Goal: Communication & Community: Participate in discussion

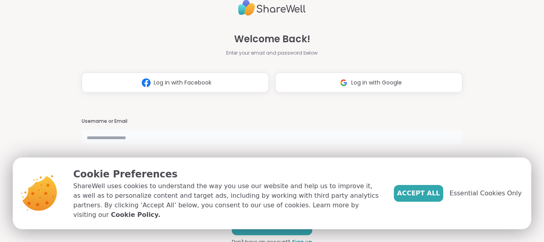
click at [124, 138] on input "text" at bounding box center [272, 137] width 380 height 16
click at [423, 198] on span "Accept All" at bounding box center [418, 193] width 43 height 10
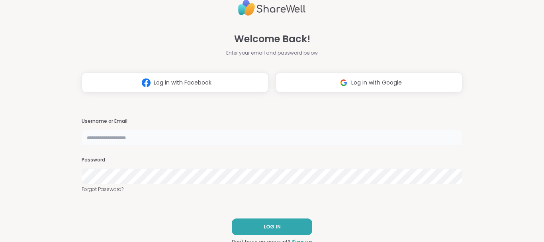
click at [145, 135] on input "text" at bounding box center [272, 137] width 380 height 16
type input "**********"
click at [275, 224] on span "LOG IN" at bounding box center [271, 226] width 17 height 7
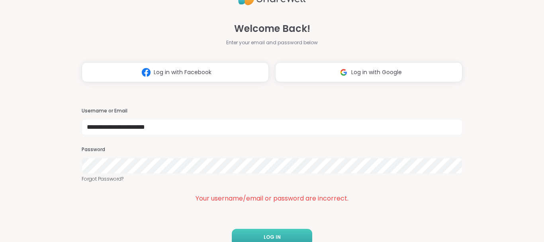
click at [242, 229] on button "LOG IN" at bounding box center [272, 236] width 80 height 17
click at [256, 236] on button "LOG IN" at bounding box center [272, 236] width 80 height 17
click at [255, 231] on button "LOG IN" at bounding box center [272, 236] width 80 height 17
click at [90, 178] on link "Forgot Password?" at bounding box center [272, 178] width 380 height 7
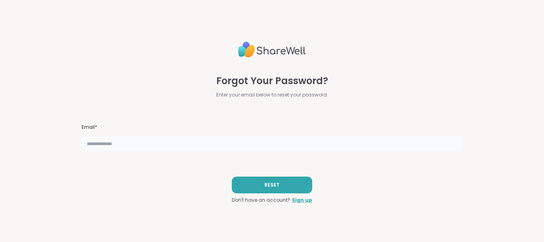
click at [163, 144] on input "text" at bounding box center [272, 143] width 380 height 16
type input "**********"
click at [271, 185] on span "RESET" at bounding box center [271, 184] width 15 height 7
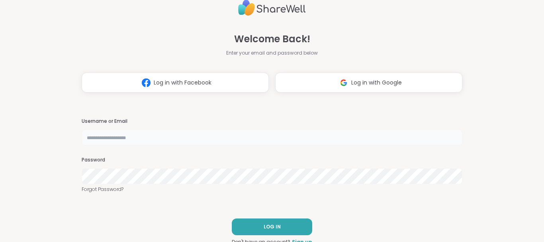
click at [139, 136] on input "text" at bounding box center [272, 137] width 380 height 16
type input "**********"
click at [200, 136] on input "**********" at bounding box center [272, 137] width 380 height 16
click at [265, 222] on button "LOG IN" at bounding box center [272, 226] width 80 height 17
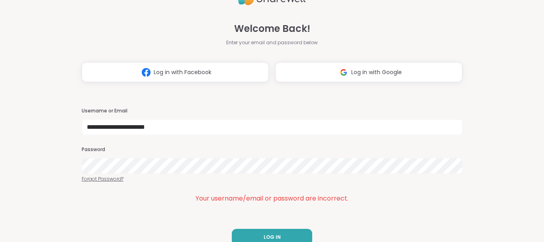
click at [106, 177] on link "Forgot Password?" at bounding box center [272, 178] width 380 height 7
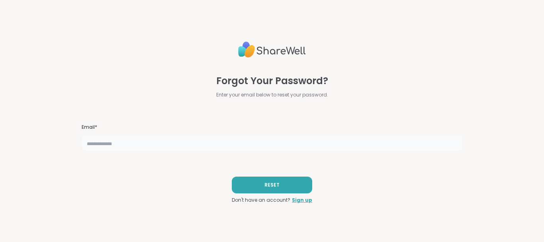
click at [139, 146] on input "text" at bounding box center [272, 143] width 380 height 16
type input "**********"
click at [267, 183] on span "RESET" at bounding box center [271, 184] width 15 height 7
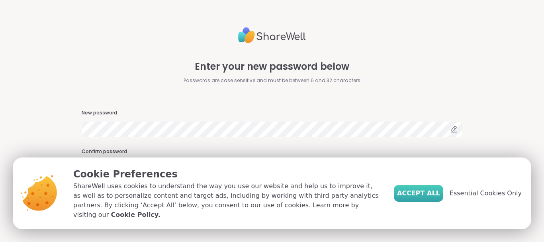
click at [417, 197] on span "Accept All" at bounding box center [418, 193] width 43 height 10
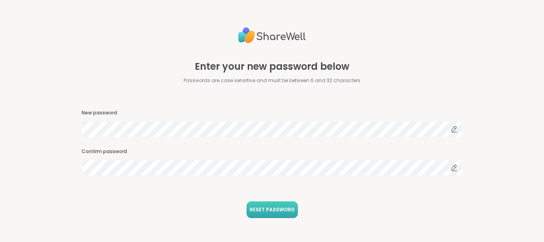
click at [259, 207] on span "RESET PASSWORD" at bounding box center [272, 209] width 45 height 7
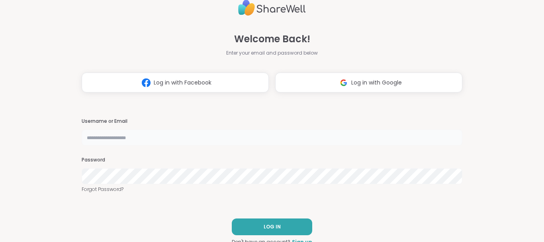
click at [132, 140] on input "text" at bounding box center [272, 137] width 380 height 16
type input "**********"
click at [242, 226] on button "LOG IN" at bounding box center [272, 226] width 80 height 17
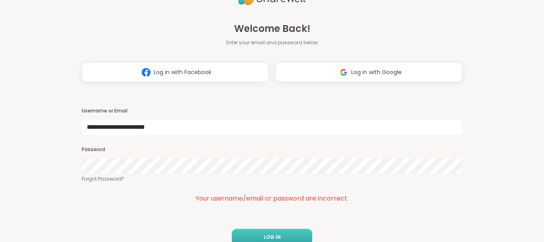
click at [258, 232] on button "LOG IN" at bounding box center [272, 236] width 80 height 17
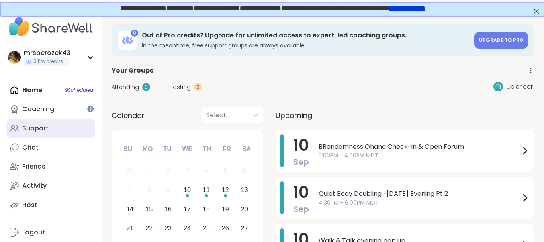
click at [35, 128] on div "Support" at bounding box center [35, 128] width 26 height 9
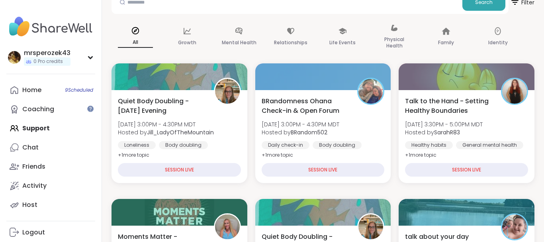
scroll to position [55, 0]
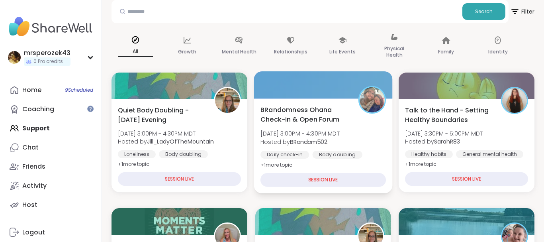
click at [284, 135] on span "Wed, Sep 10 | 3:00PM - 4:30PM MDT" at bounding box center [299, 133] width 79 height 8
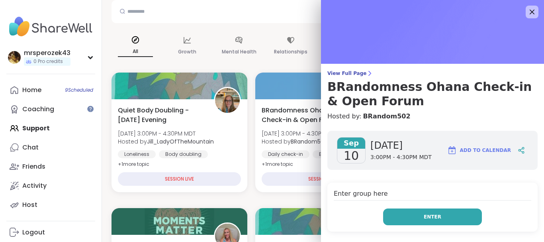
click at [397, 213] on button "Enter" at bounding box center [432, 216] width 99 height 17
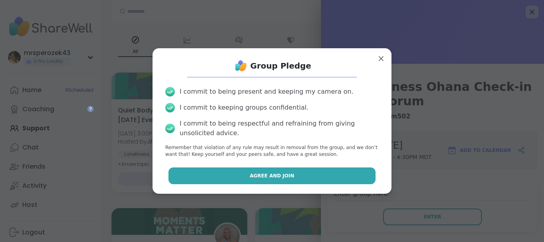
click at [306, 176] on button "Agree and Join" at bounding box center [271, 175] width 207 height 17
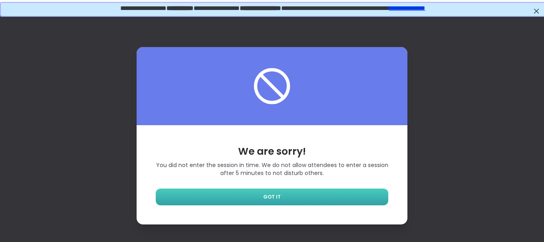
click at [282, 197] on link "GOT IT" at bounding box center [272, 196] width 232 height 17
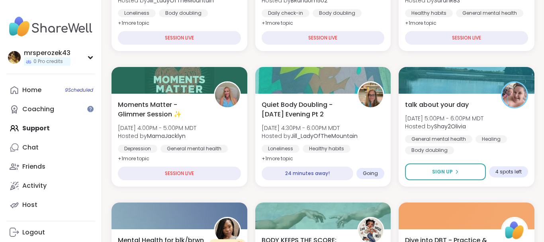
scroll to position [211, 0]
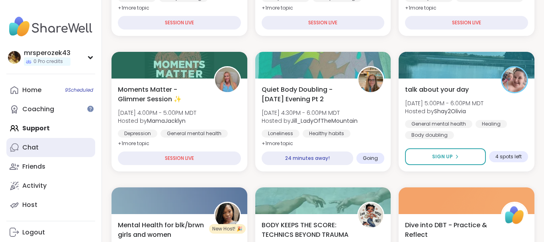
click at [43, 146] on link "Chat" at bounding box center [50, 147] width 89 height 19
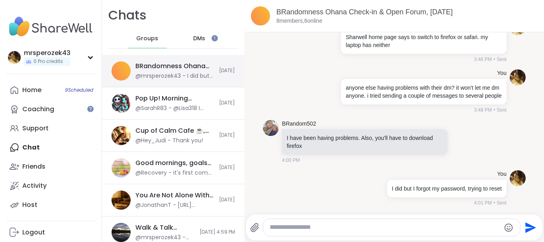
click at [151, 75] on div "@mrsperozek43 - I did but I forgot my password, trying to reset" at bounding box center [174, 76] width 79 height 8
click at [289, 224] on textarea "Type your message" at bounding box center [384, 227] width 231 height 8
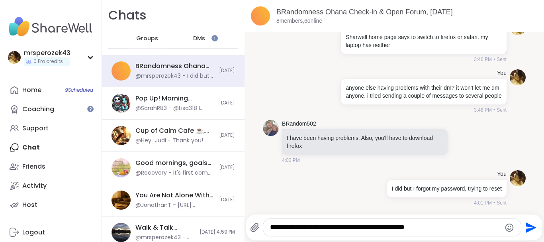
type textarea "**********"
click at [527, 226] on icon "Send" at bounding box center [530, 227] width 11 height 11
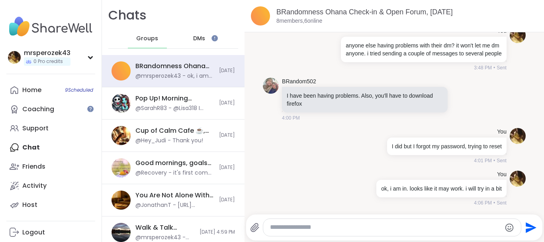
scroll to position [2891, 0]
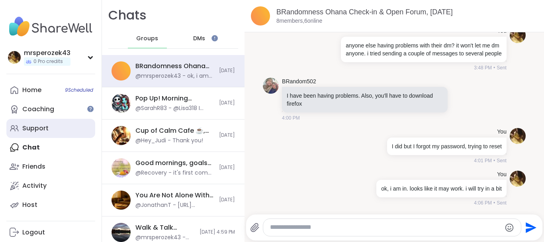
click at [45, 128] on div "Support" at bounding box center [35, 128] width 26 height 9
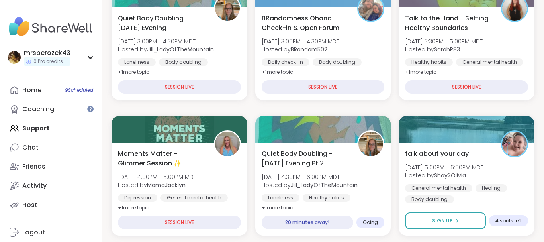
scroll to position [375, 0]
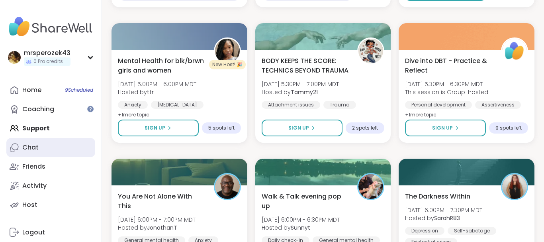
click at [33, 148] on div "Chat" at bounding box center [30, 147] width 16 height 9
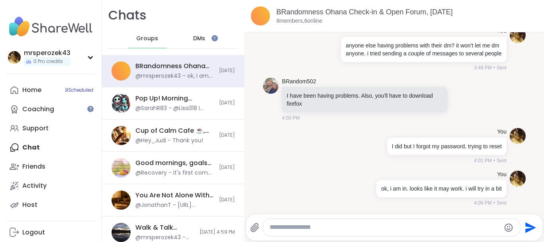
click at [35, 147] on div "Home 9 Scheduled Coaching Support Chat Friends Activity Host" at bounding box center [50, 147] width 89 height 134
click at [29, 146] on div "Home 9 Scheduled Coaching Support Chat Friends Activity Host" at bounding box center [50, 147] width 89 height 134
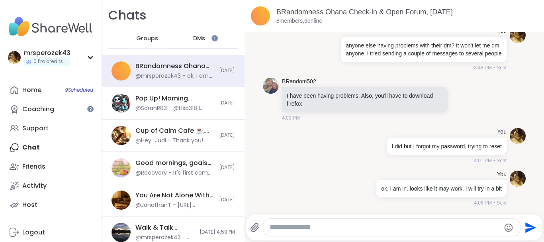
click at [33, 146] on div "Home 9 Scheduled Coaching Support Chat Friends Activity Host" at bounding box center [50, 147] width 89 height 134
click at [195, 41] on span "DMs" at bounding box center [199, 39] width 12 height 8
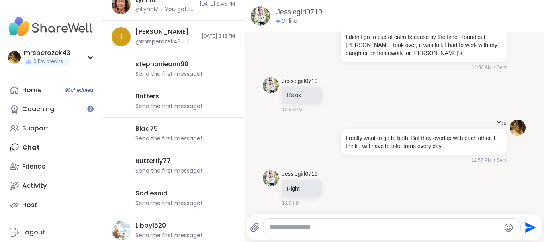
scroll to position [456, 0]
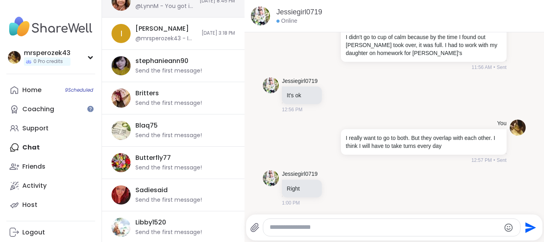
click at [155, 2] on div "LynnM @LynnM - You got it❤️" at bounding box center [164, 1] width 59 height 18
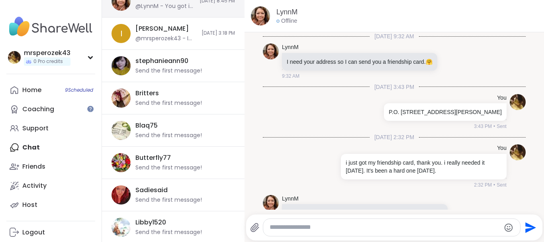
scroll to position [571, 0]
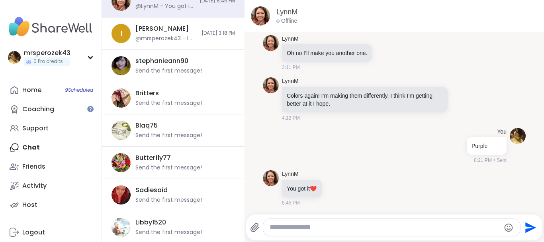
click at [302, 223] on textarea "Type your message" at bounding box center [384, 227] width 231 height 8
type textarea "**********"
click at [528, 226] on icon "Send" at bounding box center [530, 227] width 11 height 11
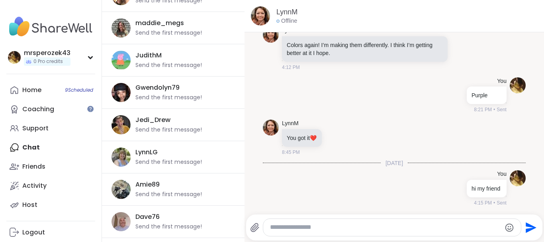
scroll to position [2176, 0]
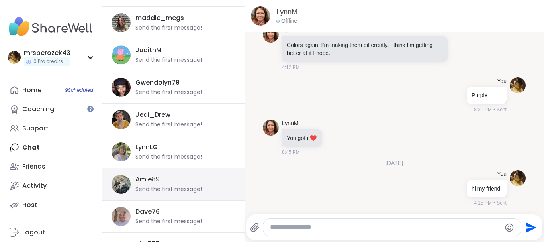
click at [160, 183] on div "Amie89" at bounding box center [147, 179] width 24 height 9
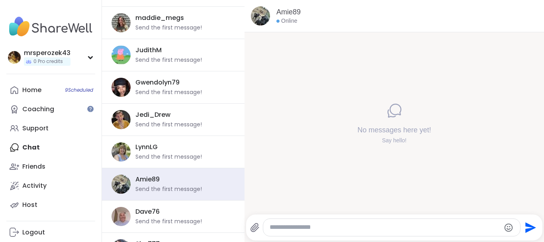
click at [280, 228] on textarea "Type your message" at bounding box center [384, 227] width 231 height 8
type textarea "**********"
click at [528, 226] on icon "Send" at bounding box center [530, 227] width 11 height 11
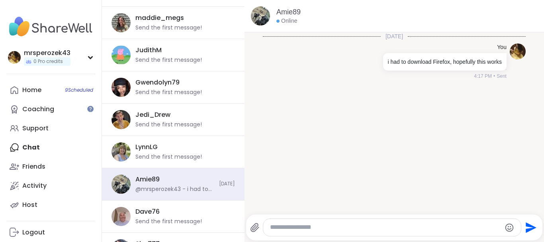
click at [33, 147] on div "Home 9 Scheduled Coaching Support Chat Friends Activity Host" at bounding box center [50, 147] width 89 height 134
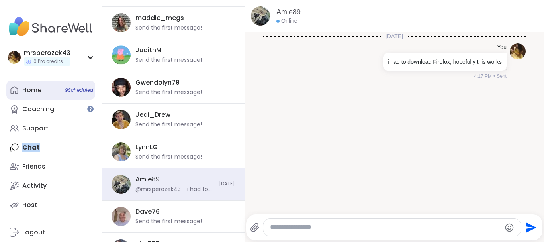
click at [30, 88] on div "Home 9 Scheduled" at bounding box center [31, 90] width 19 height 9
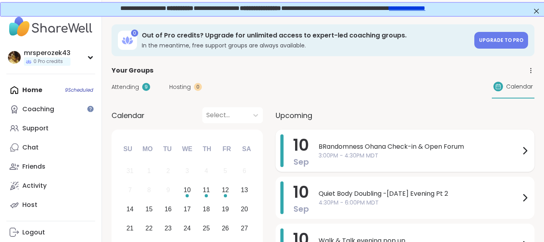
click at [327, 144] on span "BRandomness Ohana Check-in & Open Forum" at bounding box center [418, 147] width 201 height 10
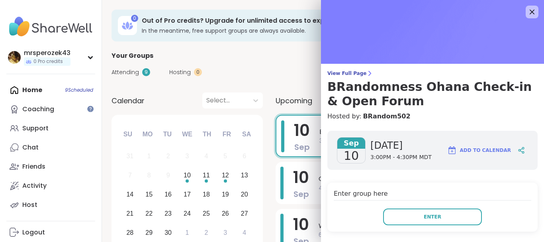
click at [534, 10] on icon at bounding box center [532, 12] width 10 height 10
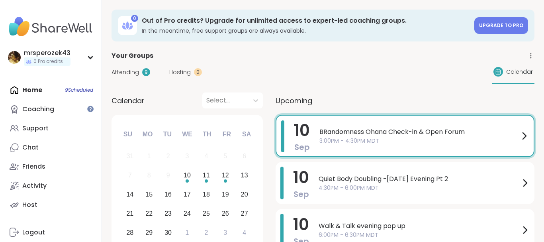
click at [22, 90] on div "Home 9 Scheduled Coaching Support Chat Friends Activity Host" at bounding box center [50, 147] width 89 height 134
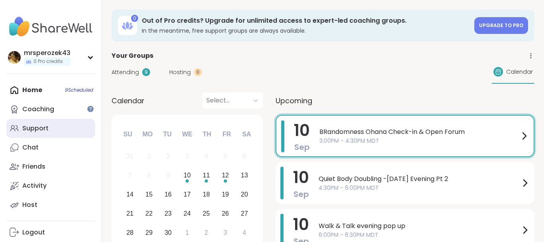
click at [34, 127] on div "Support" at bounding box center [35, 128] width 26 height 9
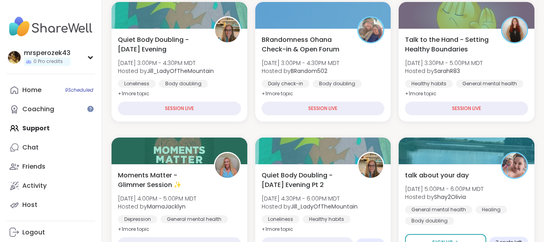
scroll to position [150, 0]
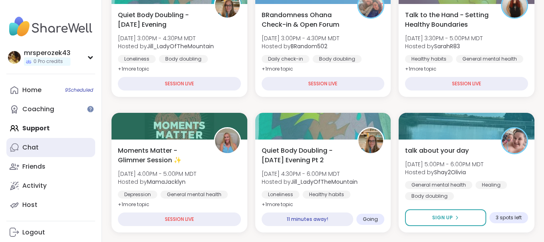
click at [32, 148] on div "Chat" at bounding box center [30, 147] width 16 height 9
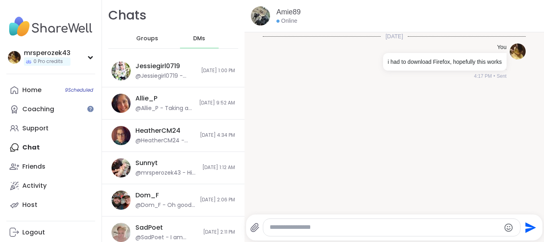
click at [144, 39] on span "Groups" at bounding box center [147, 39] width 22 height 8
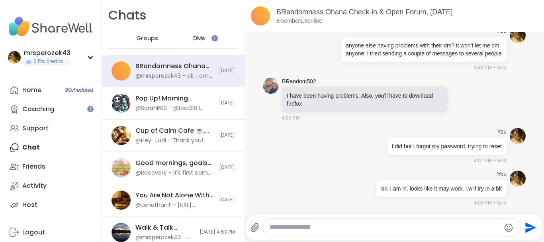
click at [330, 228] on textarea "Type your message" at bounding box center [384, 227] width 231 height 8
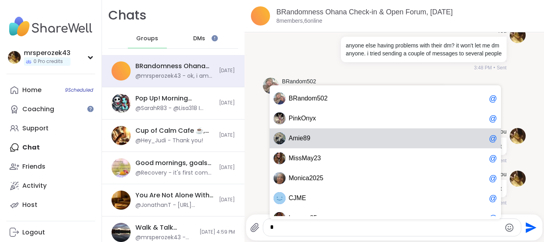
click at [295, 139] on span "m" at bounding box center [294, 138] width 5 height 8
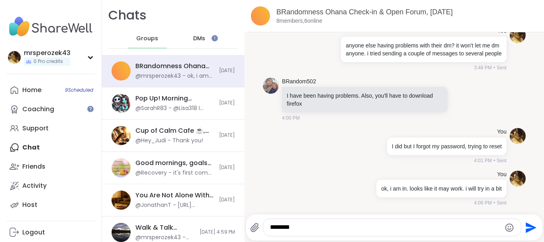
click at [295, 139] on div "You I did but I forgot my password, trying to reset 4:01 PM • Sent" at bounding box center [394, 146] width 263 height 43
click at [296, 140] on div "You I did but I forgot my password, trying to reset 4:01 PM • Sent" at bounding box center [394, 146] width 263 height 43
click at [311, 230] on textarea "*******" at bounding box center [385, 227] width 231 height 8
type textarea "**********"
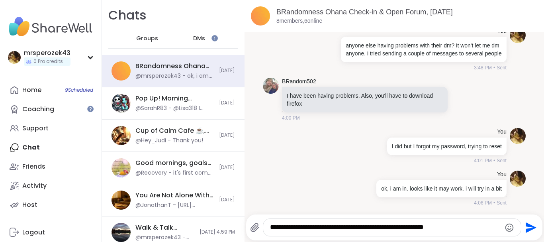
click at [526, 224] on icon "Send" at bounding box center [530, 227] width 11 height 11
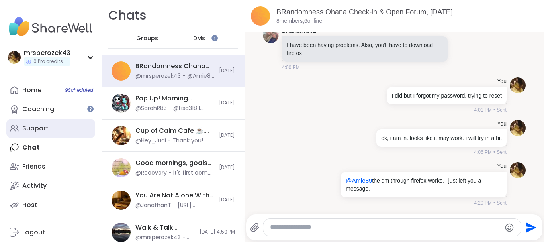
click at [39, 129] on div "Support" at bounding box center [35, 128] width 26 height 9
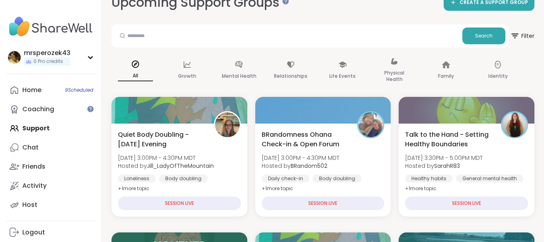
scroll to position [259, 0]
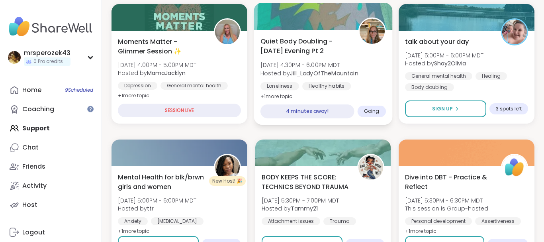
click at [309, 76] on b "Jill_LadyOfTheMountain" at bounding box center [324, 73] width 68 height 8
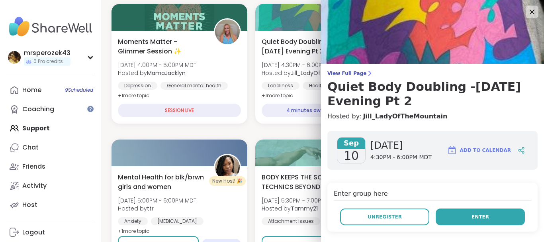
click at [482, 215] on span "Enter" at bounding box center [480, 216] width 18 height 7
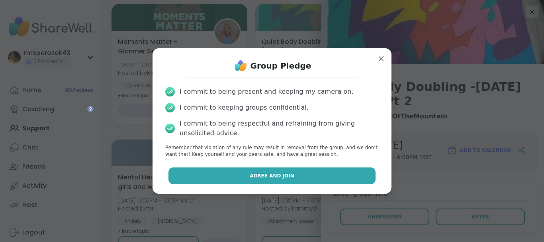
click at [310, 178] on button "Agree and Join" at bounding box center [271, 175] width 207 height 17
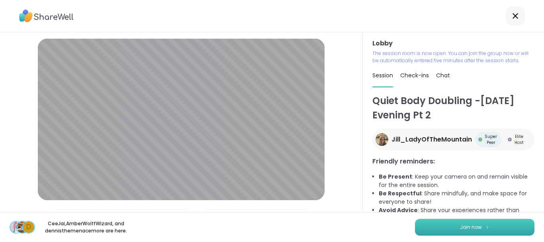
click at [442, 229] on button "Join now" at bounding box center [474, 226] width 119 height 17
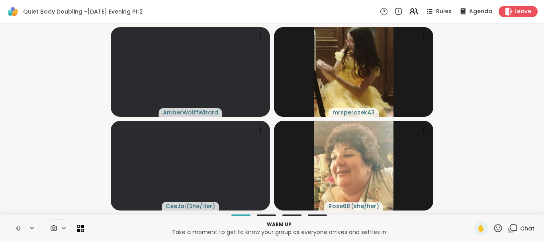
click at [20, 226] on icon at bounding box center [18, 227] width 7 height 7
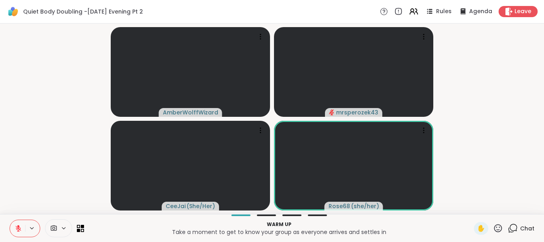
click at [15, 227] on icon at bounding box center [18, 227] width 7 height 7
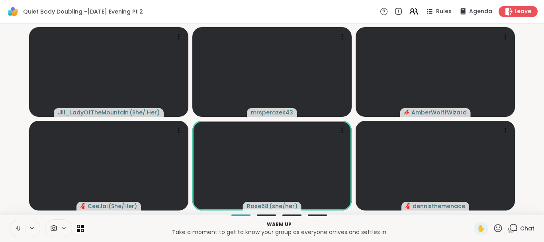
click at [16, 225] on icon at bounding box center [18, 227] width 7 height 7
click at [15, 210] on video-player-container "Jill_LadyOfTheMountain ( She/ Her ) mrsperozek43 AmberWolffWizard CeeJai ( She/…" at bounding box center [272, 119] width 534 height 184
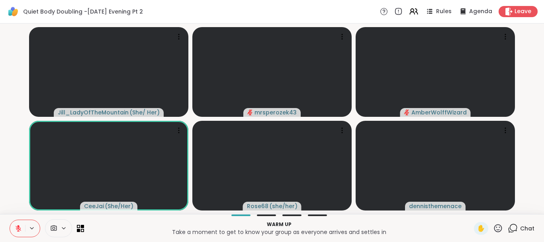
click at [15, 210] on video-player-container "Jill_LadyOfTheMountain ( She/ Her ) mrsperozek43 AmberWolffWizard CeeJai ( She/…" at bounding box center [272, 119] width 534 height 184
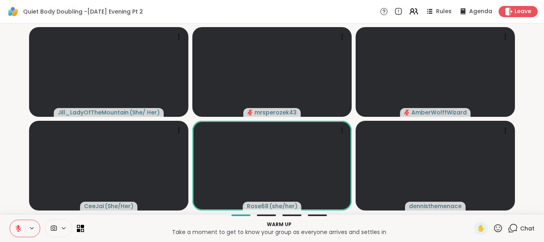
click at [15, 210] on video-player-container "Jill_LadyOfTheMountain ( She/ Her ) mrsperozek43 AmberWolffWizard CeeJai ( She/…" at bounding box center [272, 119] width 534 height 184
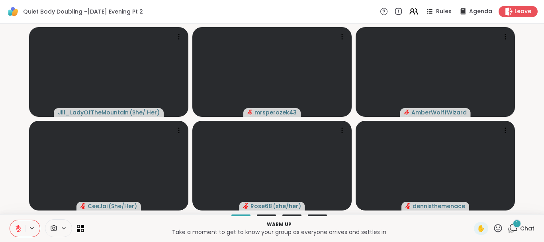
click at [515, 220] on div "1" at bounding box center [516, 223] width 9 height 9
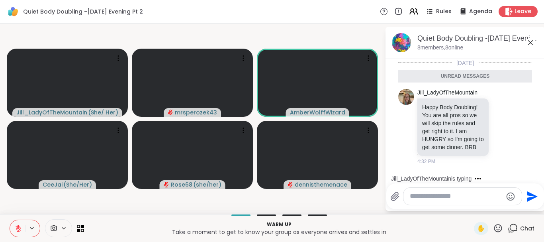
click at [530, 42] on icon at bounding box center [530, 42] width 5 height 5
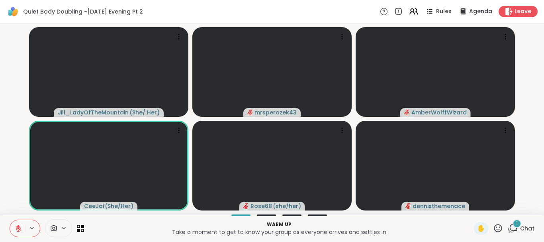
click at [519, 221] on div "1" at bounding box center [516, 223] width 9 height 9
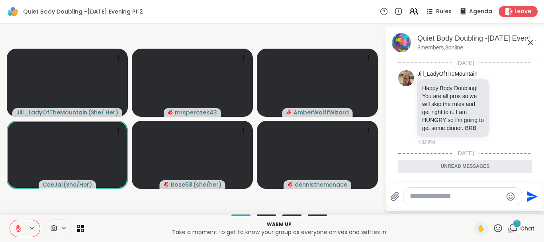
scroll to position [72, 0]
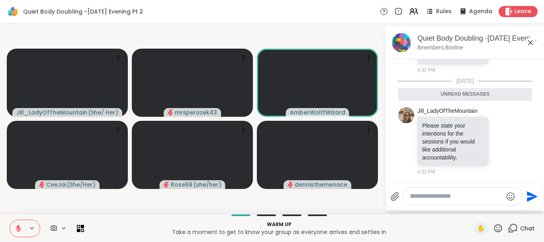
click at [529, 40] on icon at bounding box center [530, 43] width 10 height 10
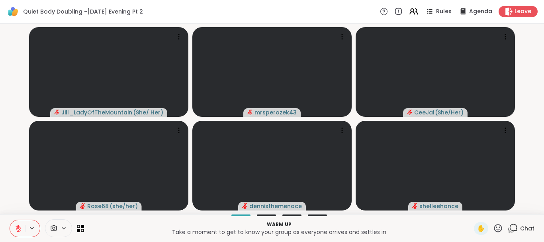
click at [17, 229] on icon at bounding box center [18, 227] width 7 height 7
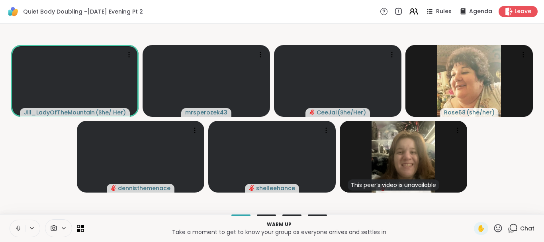
click at [16, 227] on icon at bounding box center [18, 227] width 7 height 7
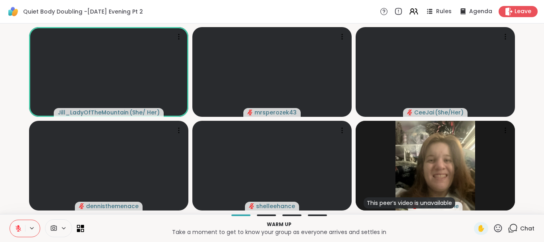
click at [16, 227] on icon at bounding box center [18, 227] width 7 height 7
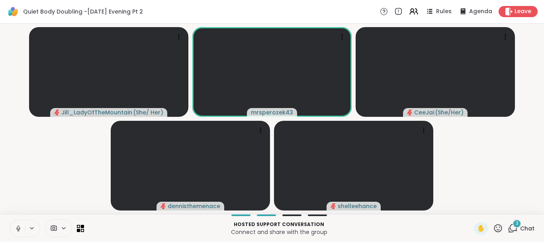
click at [16, 224] on button at bounding box center [17, 228] width 15 height 17
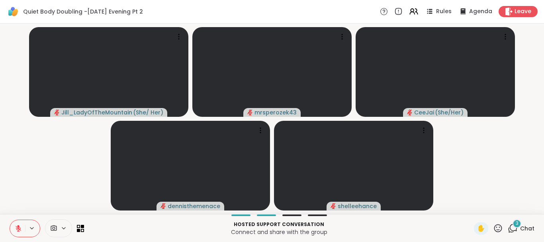
click at [515, 223] on div "3" at bounding box center [516, 223] width 9 height 9
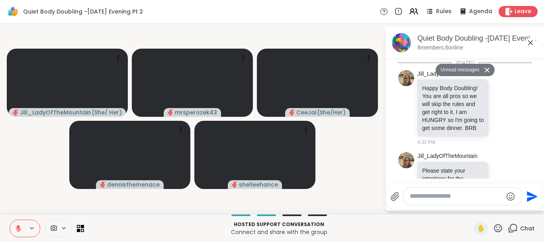
scroll to position [262, 0]
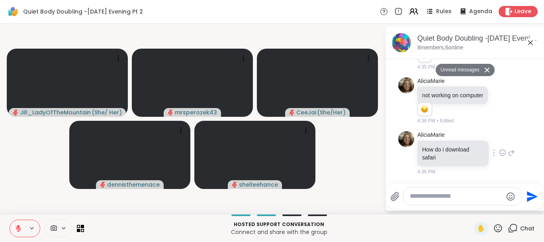
click at [511, 153] on icon at bounding box center [510, 153] width 7 height 10
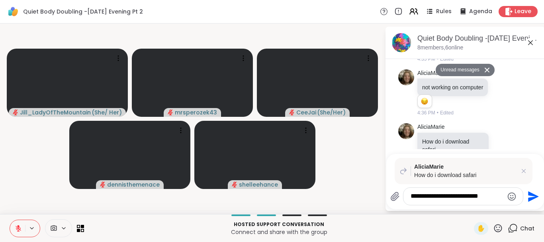
type textarea "**********"
click at [530, 195] on icon "Send" at bounding box center [533, 196] width 11 height 11
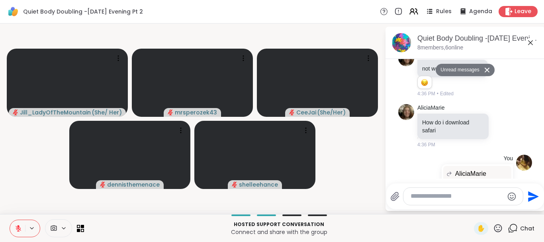
scroll to position [330, 0]
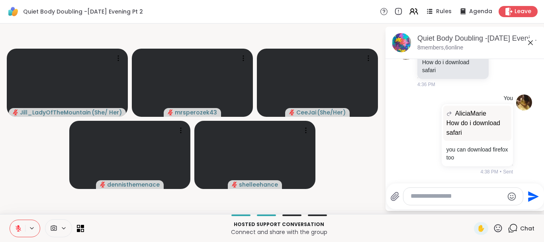
click at [528, 41] on icon at bounding box center [530, 42] width 5 height 5
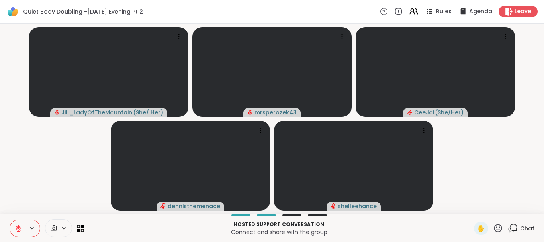
click at [17, 224] on button at bounding box center [17, 228] width 15 height 17
click at [17, 228] on icon at bounding box center [18, 227] width 7 height 7
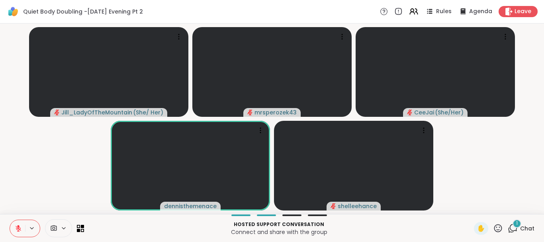
click at [516, 223] on div "1" at bounding box center [516, 223] width 9 height 9
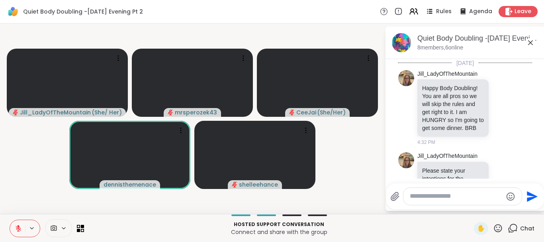
scroll to position [399, 0]
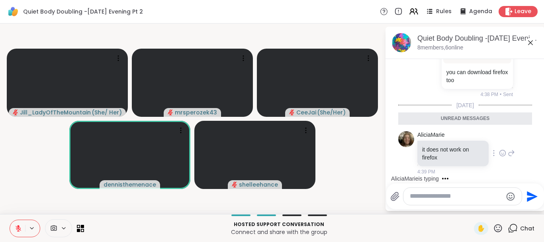
click at [511, 152] on icon at bounding box center [510, 153] width 7 height 10
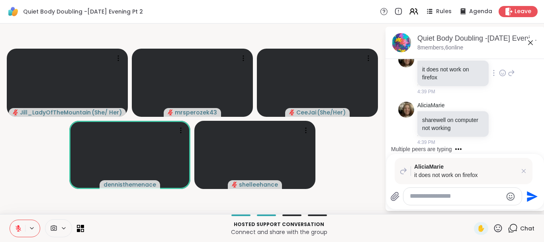
scroll to position [460, 0]
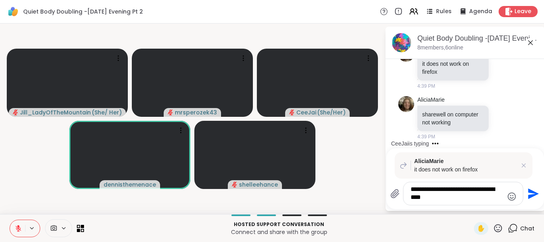
type textarea "**********"
click at [528, 195] on icon "Send" at bounding box center [533, 193] width 11 height 11
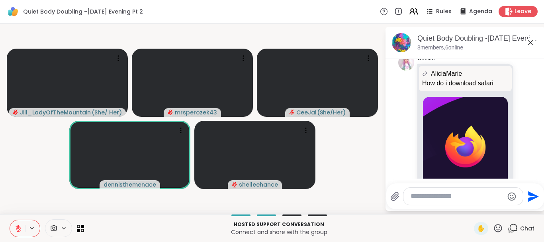
scroll to position [2, 0]
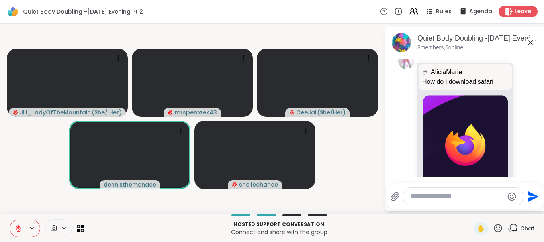
click at [528, 43] on icon at bounding box center [530, 43] width 10 height 10
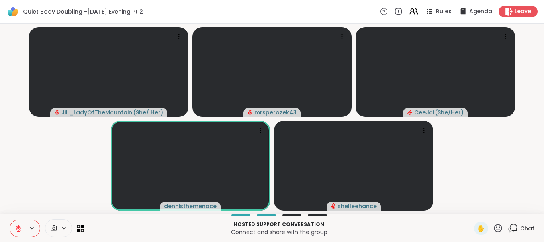
click at [515, 227] on icon at bounding box center [512, 228] width 10 height 10
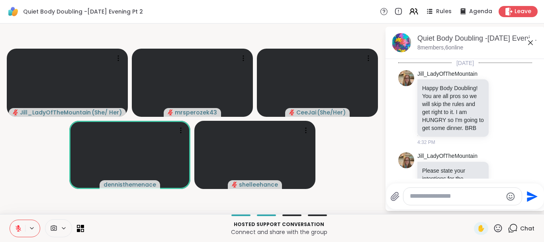
scroll to position [760, 0]
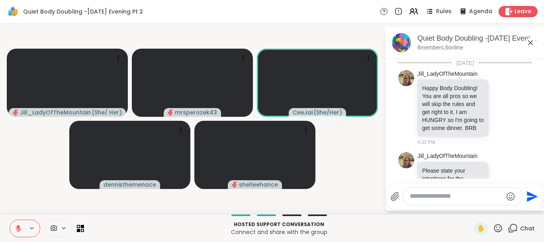
scroll to position [760, 0]
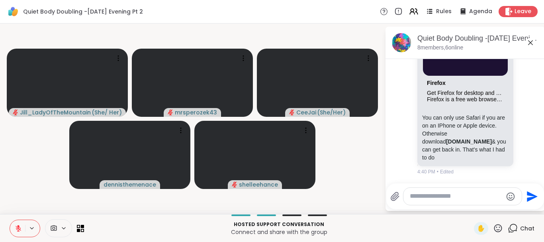
click at [529, 40] on icon at bounding box center [530, 43] width 10 height 10
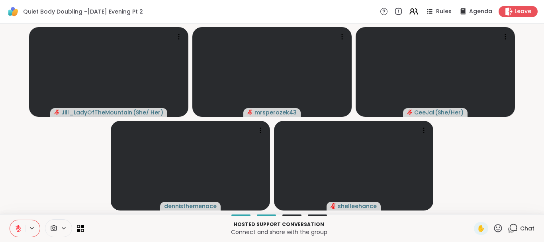
click at [19, 228] on icon at bounding box center [19, 228] width 6 height 6
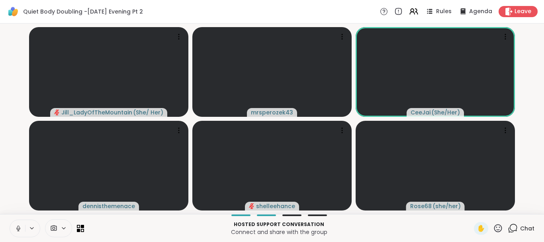
click at [19, 229] on icon at bounding box center [18, 227] width 7 height 7
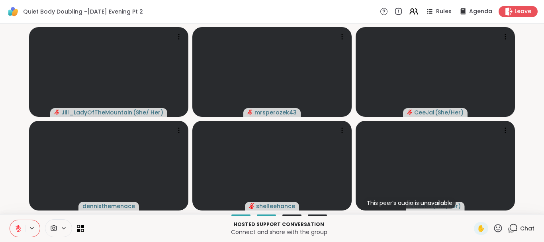
click at [513, 224] on icon at bounding box center [512, 228] width 10 height 10
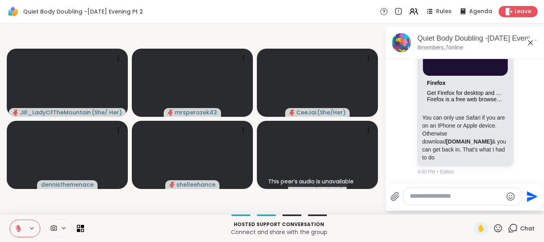
click at [438, 196] on textarea "Type your message" at bounding box center [455, 196] width 93 height 8
type textarea "***"
click at [531, 195] on icon "Send" at bounding box center [533, 196] width 11 height 11
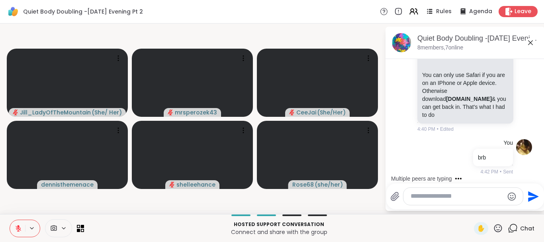
click at [436, 223] on p "Hosted support conversation" at bounding box center [279, 223] width 380 height 7
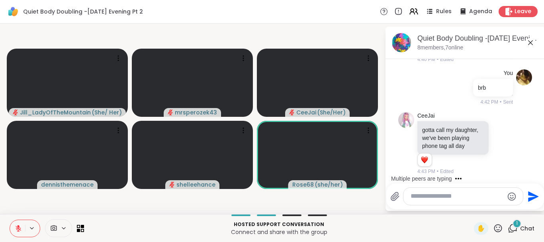
scroll to position [923, 0]
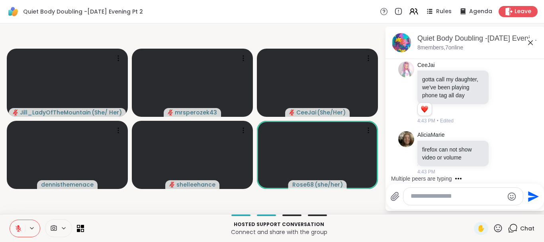
click at [20, 226] on icon at bounding box center [18, 227] width 7 height 7
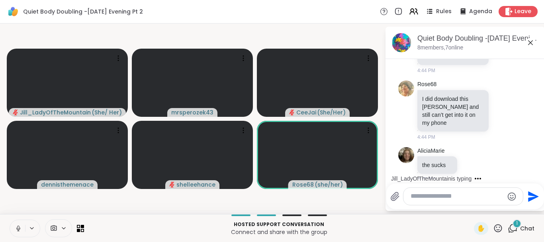
scroll to position [1172, 0]
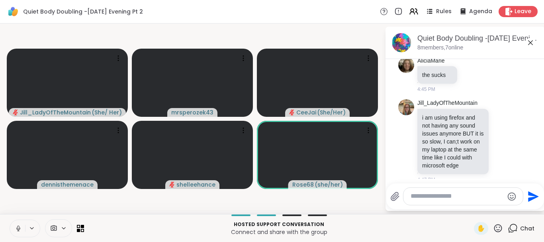
click at [17, 226] on icon at bounding box center [18, 227] width 7 height 7
click at [18, 226] on icon at bounding box center [18, 225] width 2 height 3
click at [16, 225] on icon at bounding box center [18, 227] width 7 height 7
click at [17, 227] on icon at bounding box center [18, 227] width 7 height 7
click at [18, 226] on icon at bounding box center [18, 227] width 2 height 4
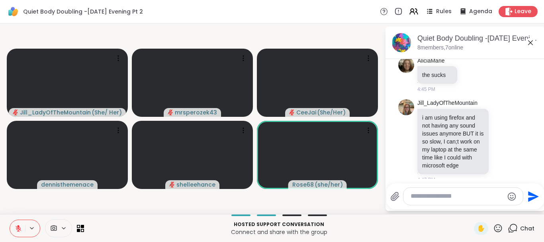
click at [16, 229] on icon at bounding box center [18, 227] width 7 height 7
click at [18, 224] on icon at bounding box center [18, 227] width 7 height 7
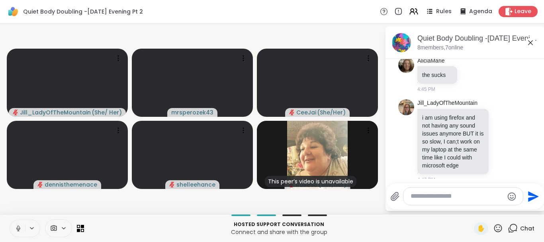
click at [17, 227] on icon at bounding box center [18, 227] width 7 height 7
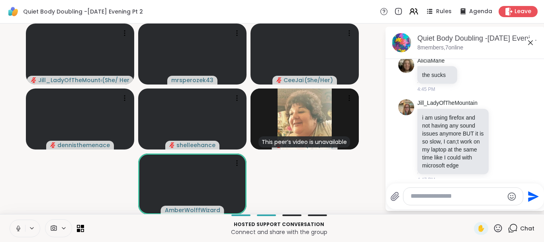
click at [18, 226] on icon at bounding box center [18, 227] width 7 height 7
click at [18, 228] on icon at bounding box center [19, 228] width 6 height 6
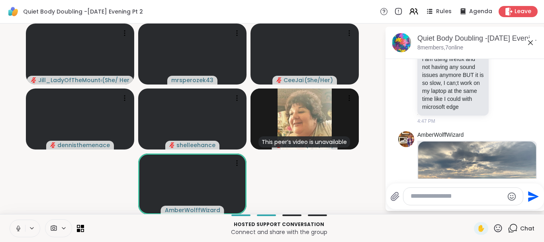
scroll to position [2, 0]
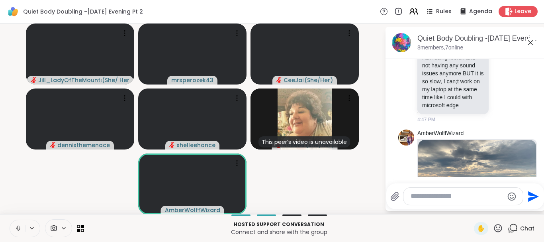
click at [453, 181] on div at bounding box center [466, 180] width 156 height 5
click at [444, 172] on img at bounding box center [477, 189] width 118 height 99
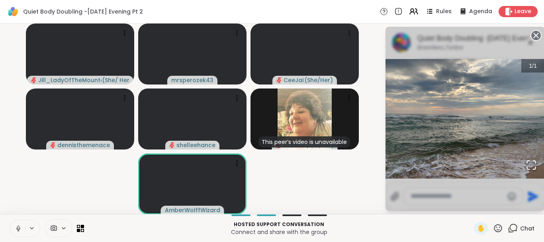
click at [444, 172] on img "Go to Slide 1" at bounding box center [464, 118] width 159 height 119
click at [534, 31] on circle at bounding box center [536, 36] width 10 height 10
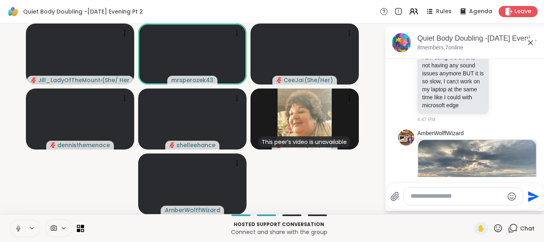
click at [454, 169] on img at bounding box center [477, 189] width 118 height 99
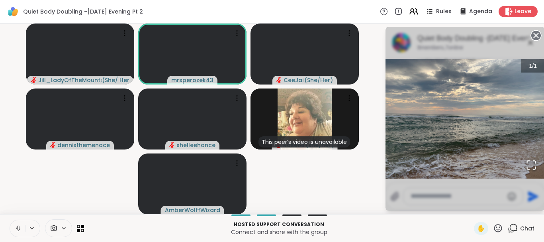
click at [361, 180] on video-player-container "[PERSON_NAME] ( She/ Her ) mrsperozek43 [PERSON_NAME] ( She/Her ) dennisthemena…" at bounding box center [192, 119] width 375 height 184
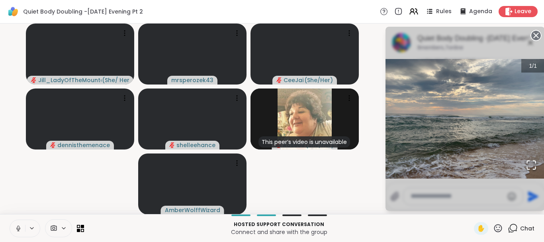
click at [534, 32] on circle at bounding box center [536, 36] width 10 height 10
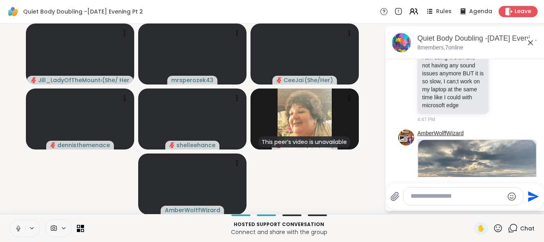
click at [425, 129] on link "AmberWolffWizard" at bounding box center [440, 133] width 46 height 8
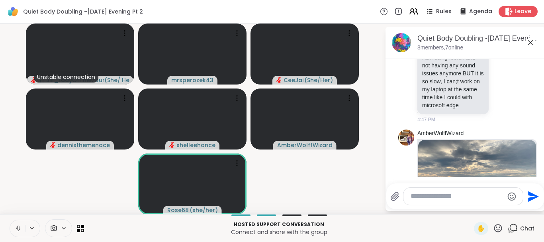
click at [17, 226] on icon at bounding box center [18, 227] width 7 height 7
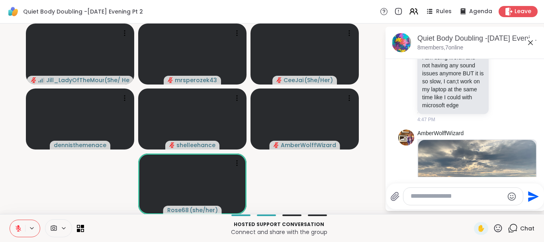
click at [16, 225] on icon at bounding box center [18, 227] width 7 height 7
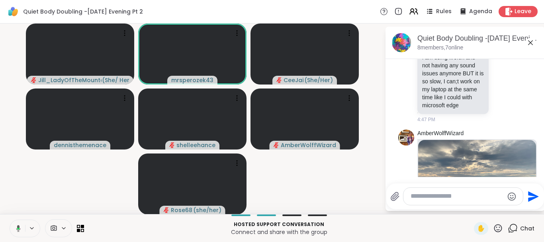
click at [18, 227] on icon at bounding box center [18, 227] width 4 height 7
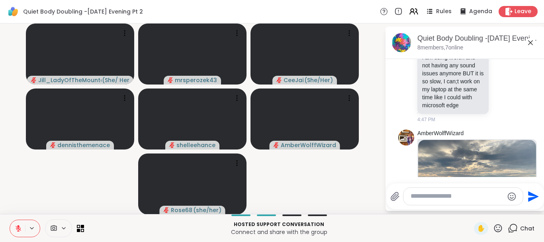
click at [19, 224] on icon at bounding box center [18, 227] width 7 height 7
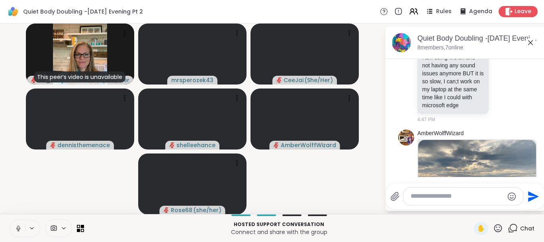
click at [19, 227] on icon at bounding box center [18, 227] width 7 height 7
click at [415, 197] on textarea "Type your message" at bounding box center [456, 196] width 93 height 8
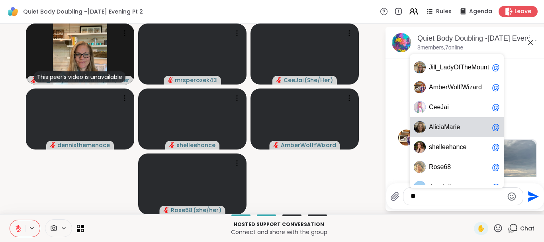
click at [437, 123] on div "A lici a M a rie @" at bounding box center [456, 127] width 94 height 20
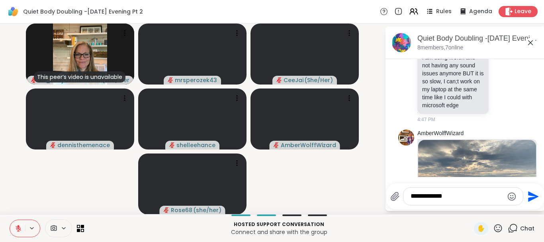
click at [437, 129] on link "AmberWolffWizard" at bounding box center [440, 133] width 46 height 8
click at [451, 197] on textarea "**********" at bounding box center [456, 196] width 93 height 8
type textarea "**********"
click at [529, 195] on icon "Send" at bounding box center [533, 196] width 11 height 11
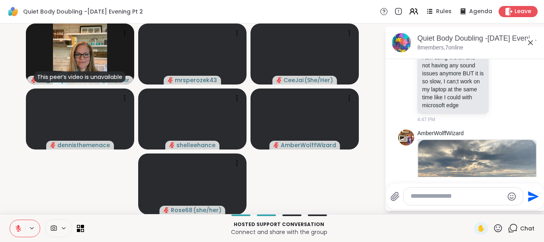
scroll to position [1411, 0]
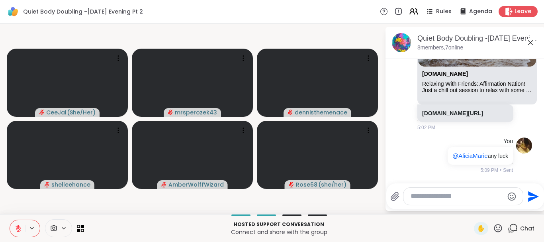
click at [531, 41] on icon at bounding box center [530, 42] width 5 height 5
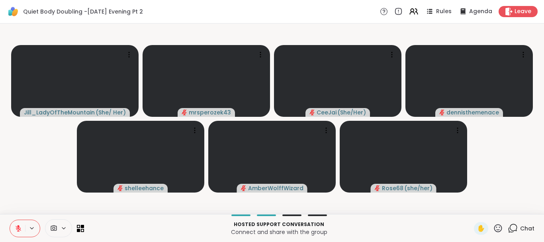
click at [512, 228] on icon at bounding box center [512, 228] width 10 height 10
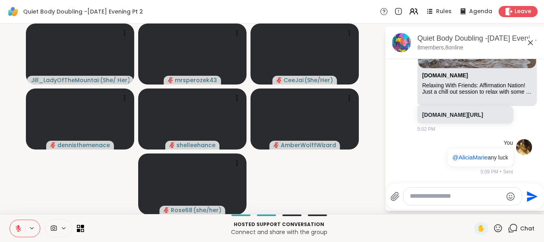
click at [448, 198] on textarea "Type your message" at bounding box center [455, 196] width 93 height 8
type textarea "***"
click at [531, 196] on icon "Send" at bounding box center [532, 196] width 13 height 13
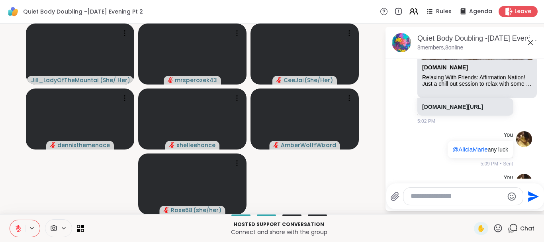
scroll to position [1453, 0]
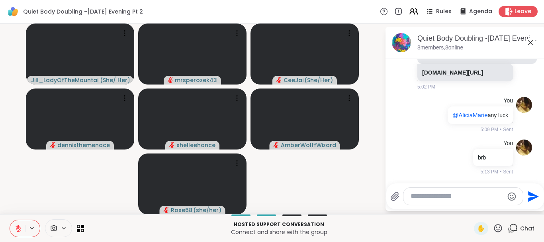
click at [530, 41] on icon at bounding box center [530, 43] width 10 height 10
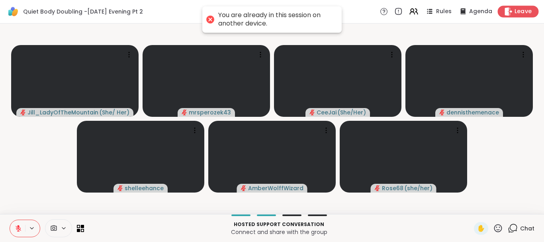
click at [510, 9] on icon at bounding box center [509, 11] width 8 height 8
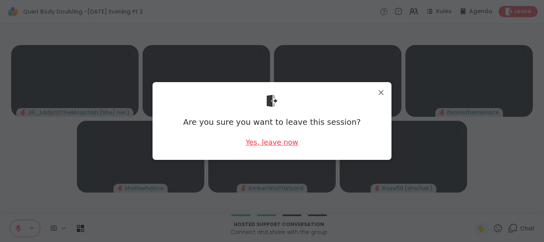
click at [255, 141] on div "Yes, leave now" at bounding box center [272, 142] width 53 height 10
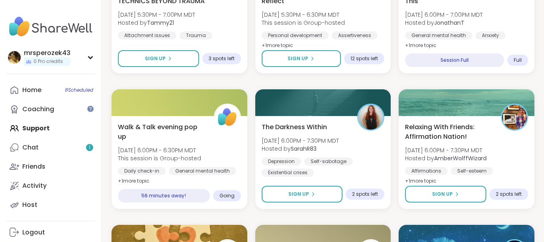
scroll to position [312, 0]
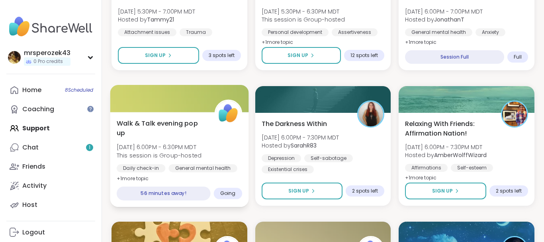
click at [145, 123] on span "Walk & Talk evening pop up" at bounding box center [161, 127] width 89 height 19
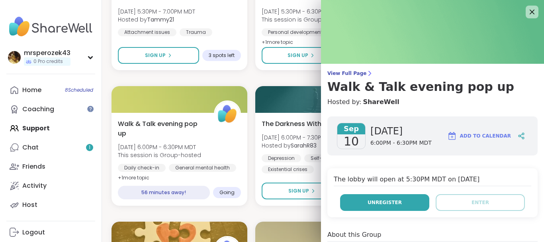
click at [388, 205] on span "Unregister" at bounding box center [384, 202] width 34 height 7
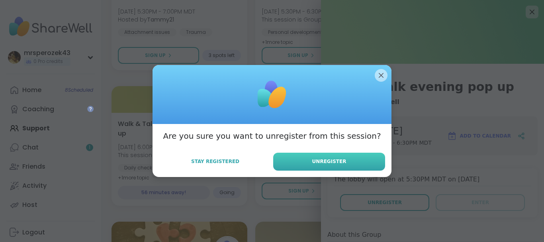
click at [320, 156] on button "Unregister" at bounding box center [329, 161] width 112 height 18
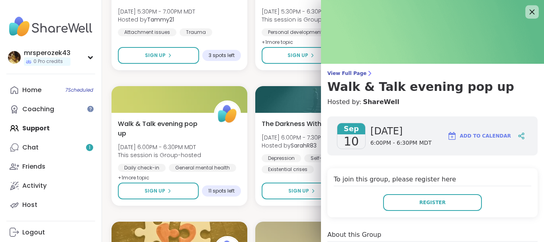
click at [533, 11] on icon at bounding box center [531, 12] width 5 height 5
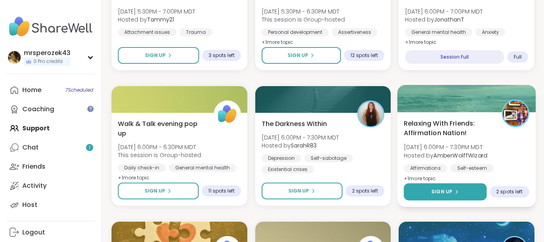
click at [448, 189] on span "Sign Up" at bounding box center [441, 191] width 21 height 7
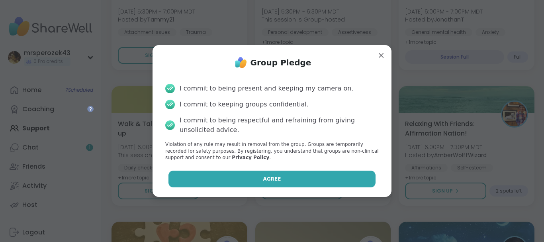
click at [325, 181] on button "Agree" at bounding box center [271, 178] width 207 height 17
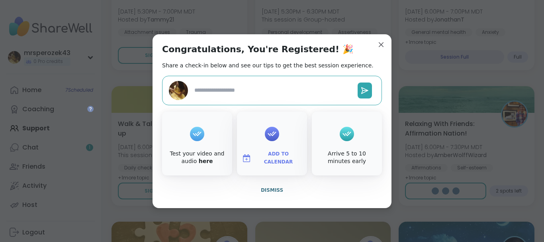
type textarea "*"
